Goal: Transaction & Acquisition: Register for event/course

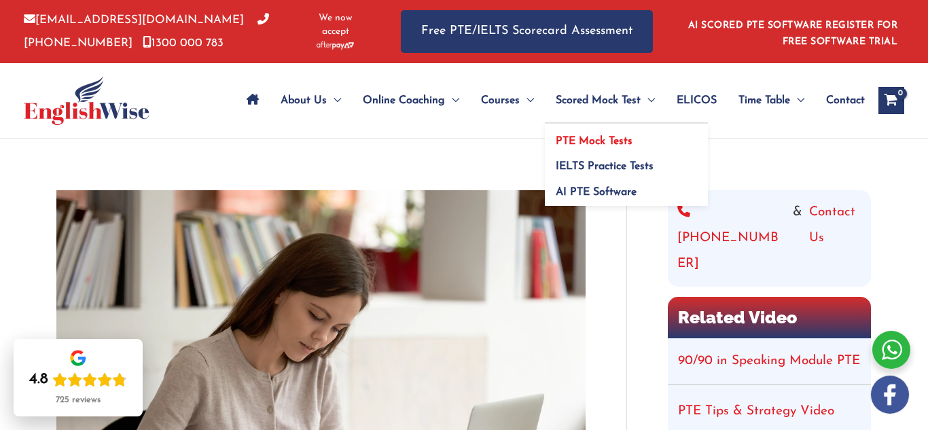
click at [574, 138] on span "PTE Mock Tests" at bounding box center [594, 141] width 77 height 11
